Goal: Task Accomplishment & Management: Use online tool/utility

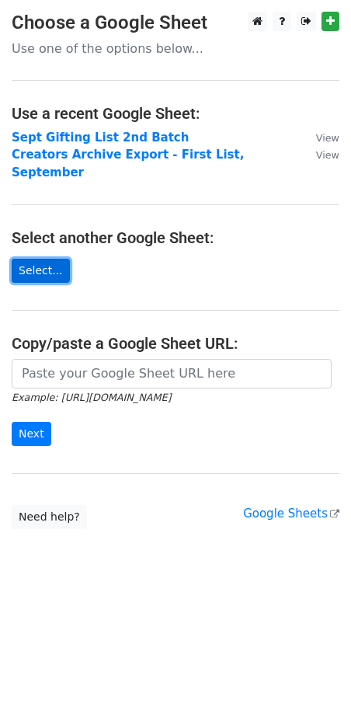
click at [44, 259] on link "Select..." at bounding box center [41, 271] width 58 height 24
click at [26, 259] on link "Select..." at bounding box center [41, 271] width 58 height 24
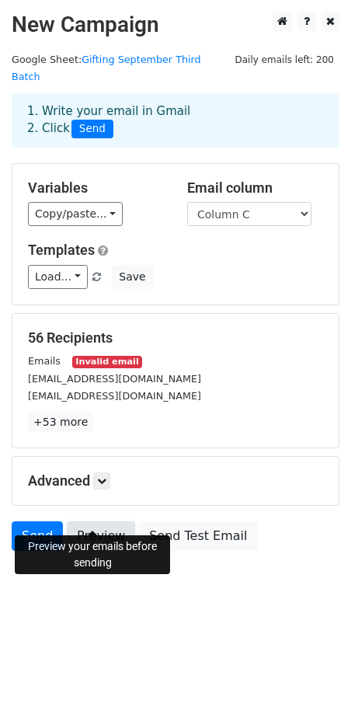
click at [110, 525] on link "Preview" at bounding box center [101, 537] width 68 height 30
click at [64, 413] on link "+53 more" at bounding box center [60, 422] width 65 height 19
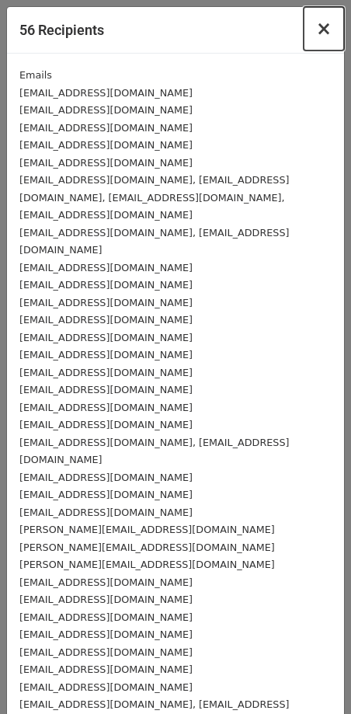
click at [316, 26] on span "×" at bounding box center [324, 29] width 16 height 22
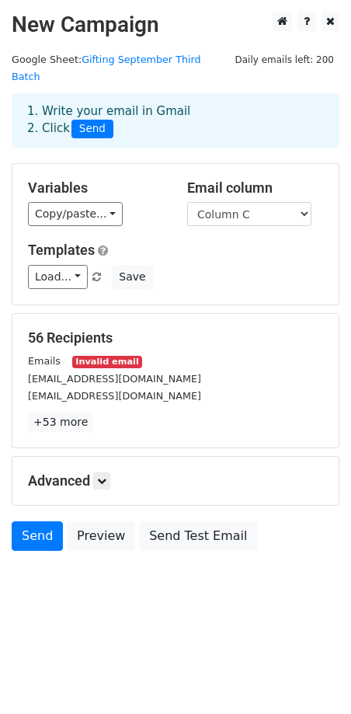
click at [107, 356] on small "Invalid email" at bounding box center [107, 362] width 70 height 13
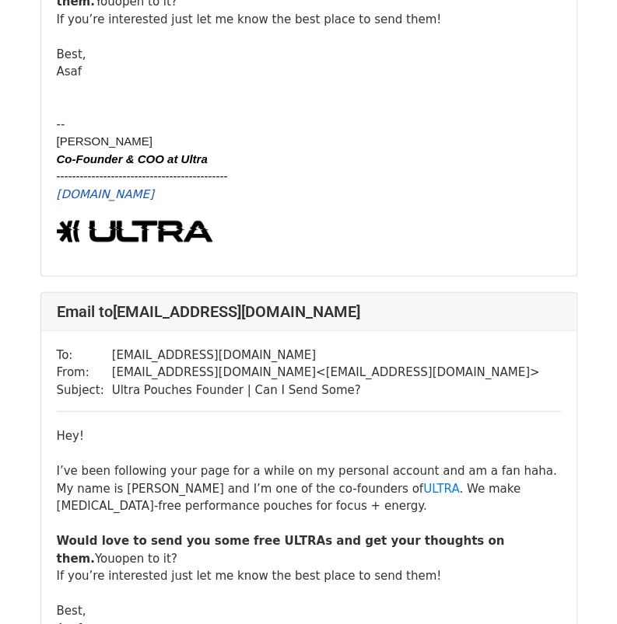
scroll to position [855, 0]
